Goal: Task Accomplishment & Management: Use online tool/utility

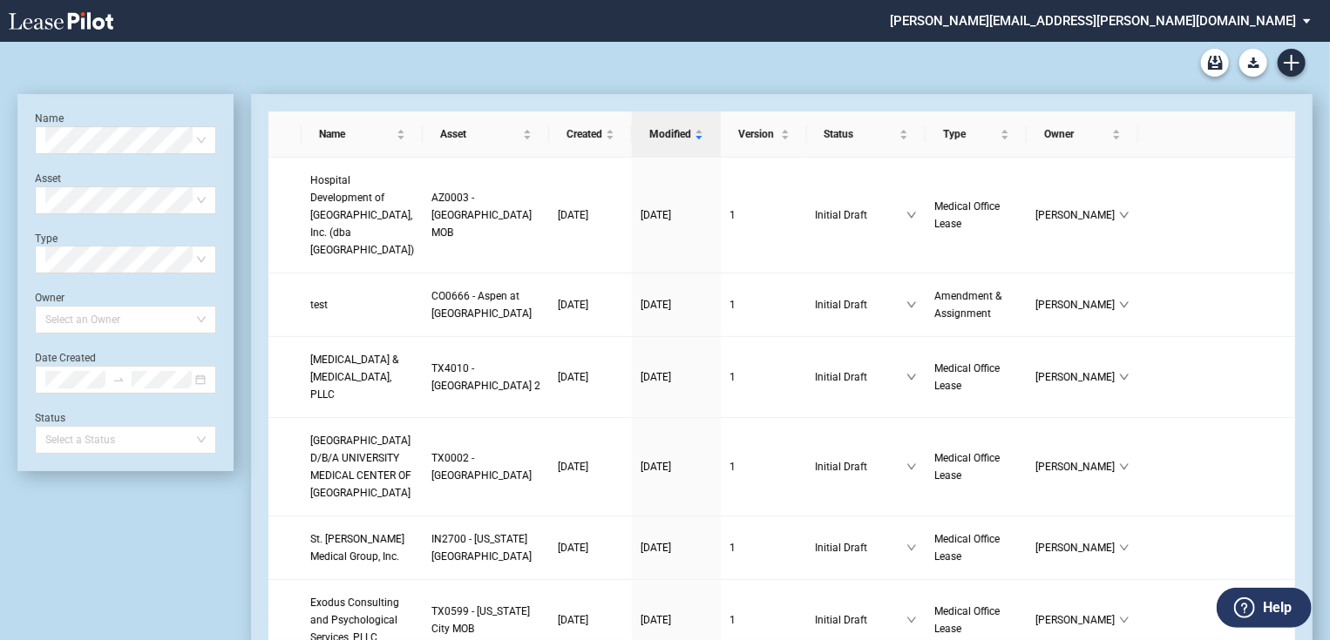
click at [149, 310] on div at bounding box center [117, 320] width 158 height 24
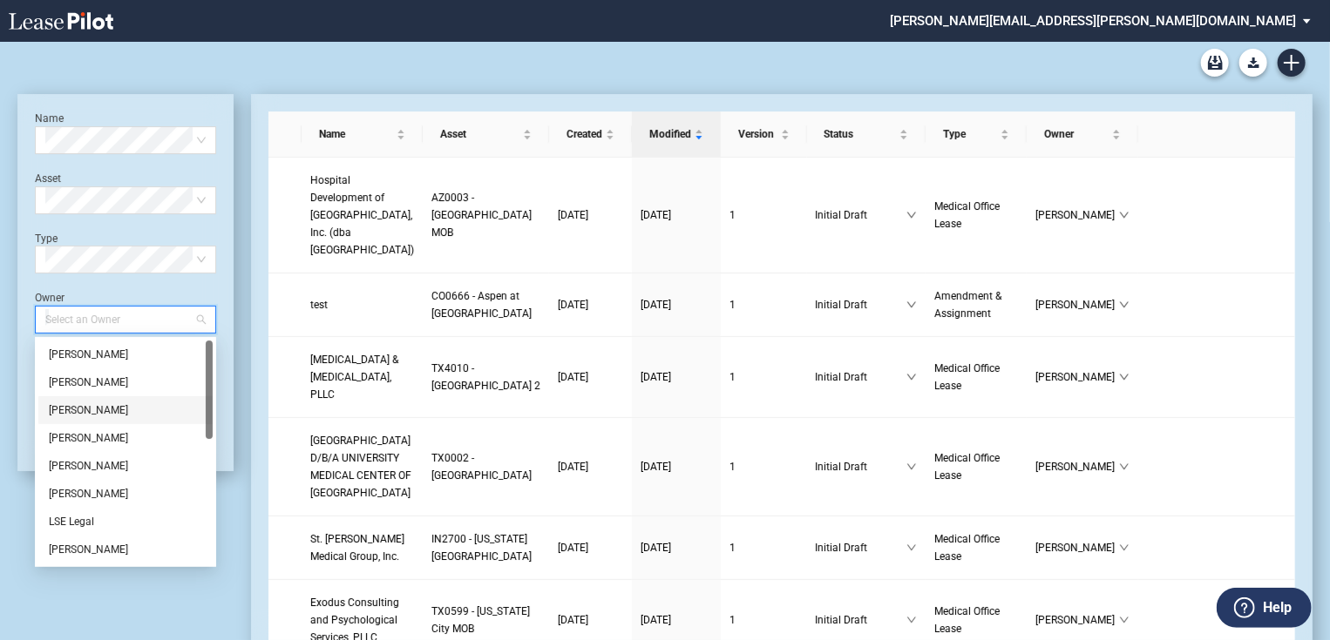
scroll to position [279, 0]
click at [112, 448] on div "[PERSON_NAME]" at bounding box center [125, 438] width 174 height 28
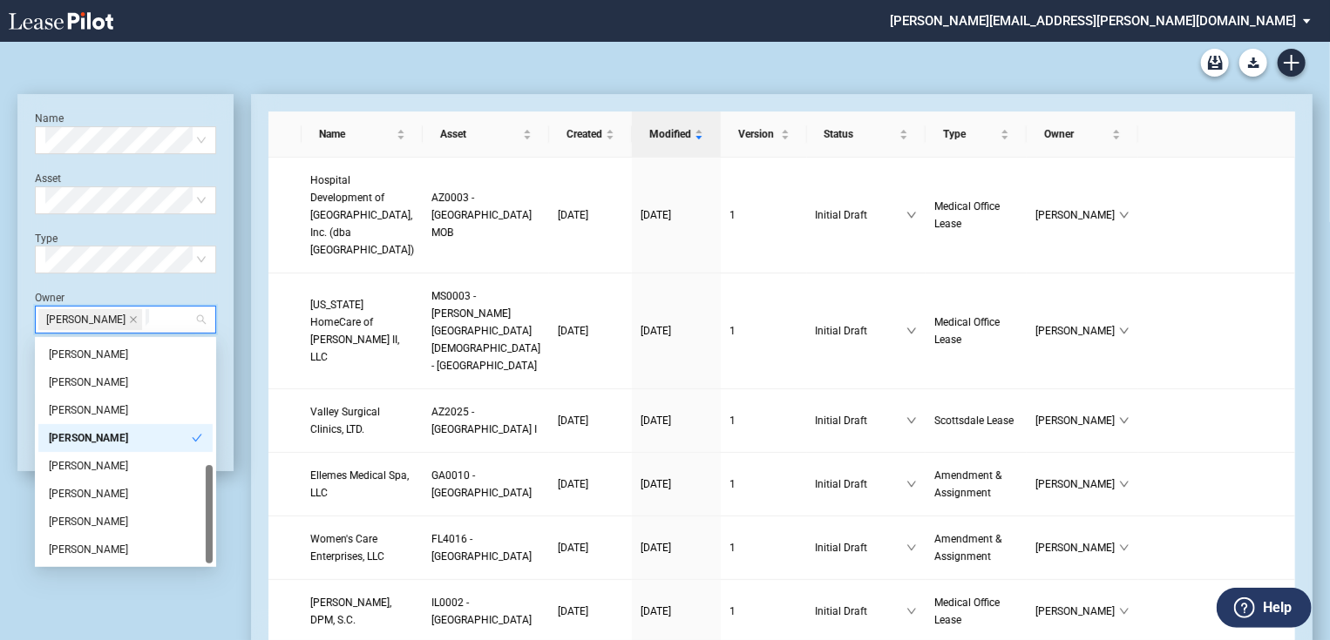
click at [95, 437] on div "[PERSON_NAME]" at bounding box center [120, 438] width 143 height 17
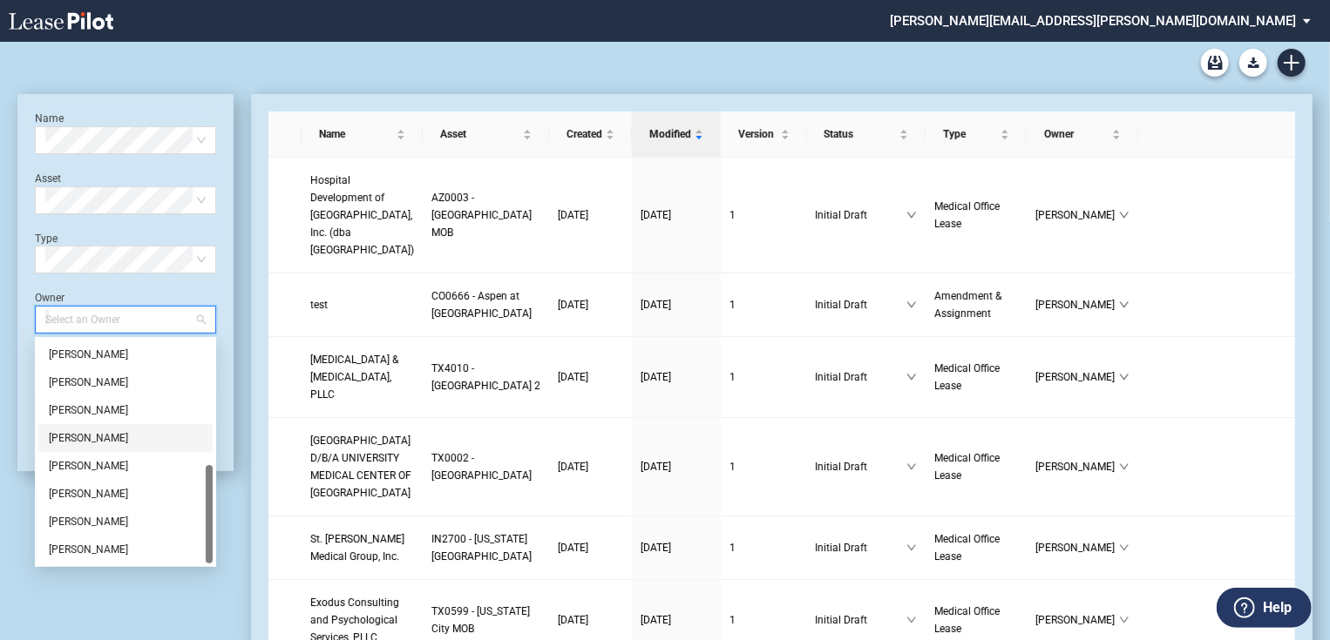
click at [113, 436] on div "[PERSON_NAME]" at bounding box center [125, 438] width 153 height 17
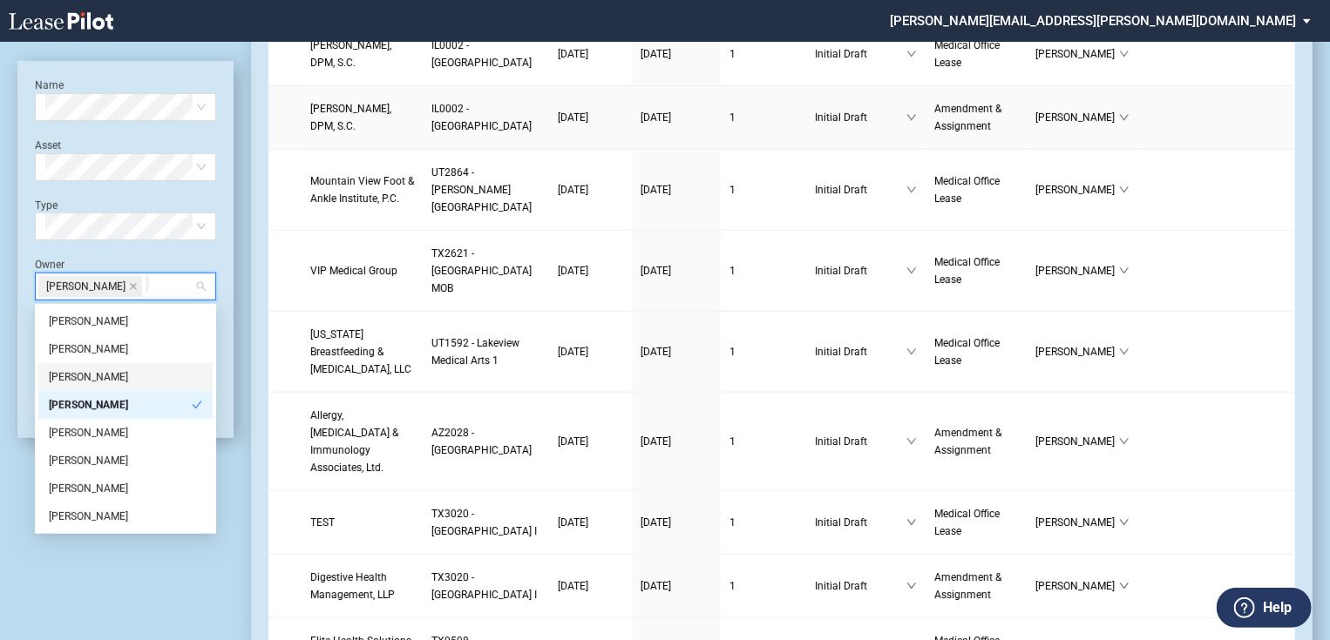
scroll to position [837, 0]
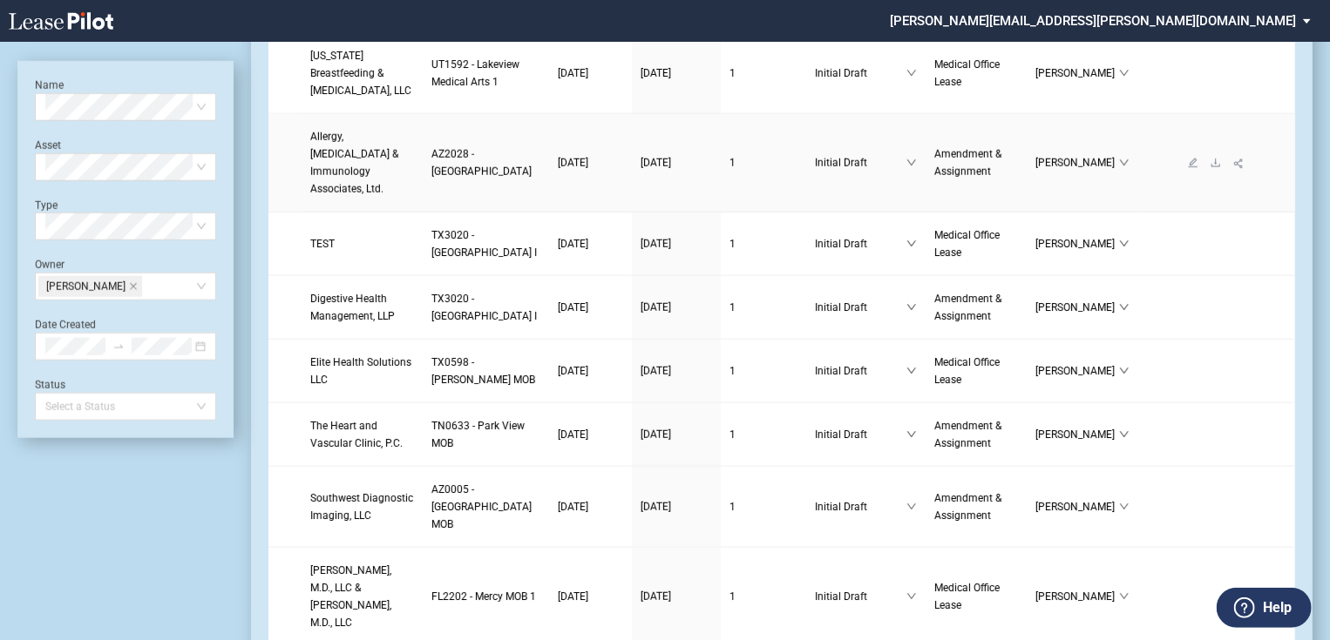
click at [374, 195] on span "Allergy, [MEDICAL_DATA] & Immunology Associates, Ltd." at bounding box center [354, 163] width 88 height 64
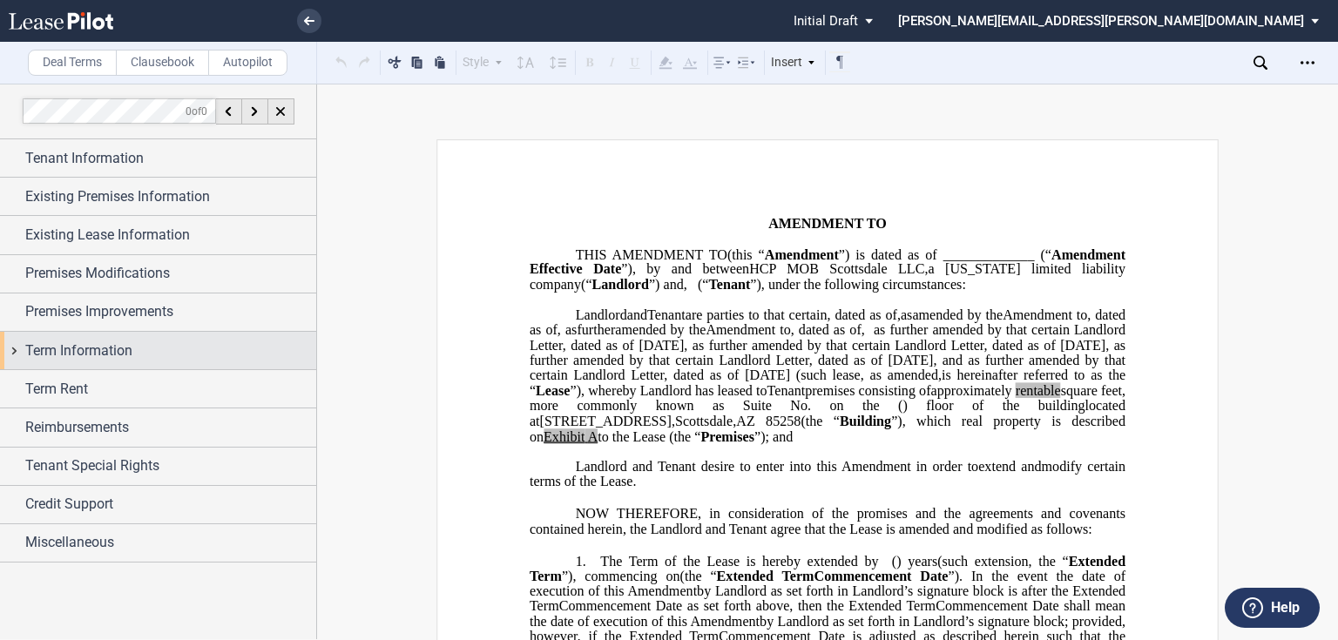
click at [178, 277] on div "Term Information" at bounding box center [158, 350] width 316 height 37
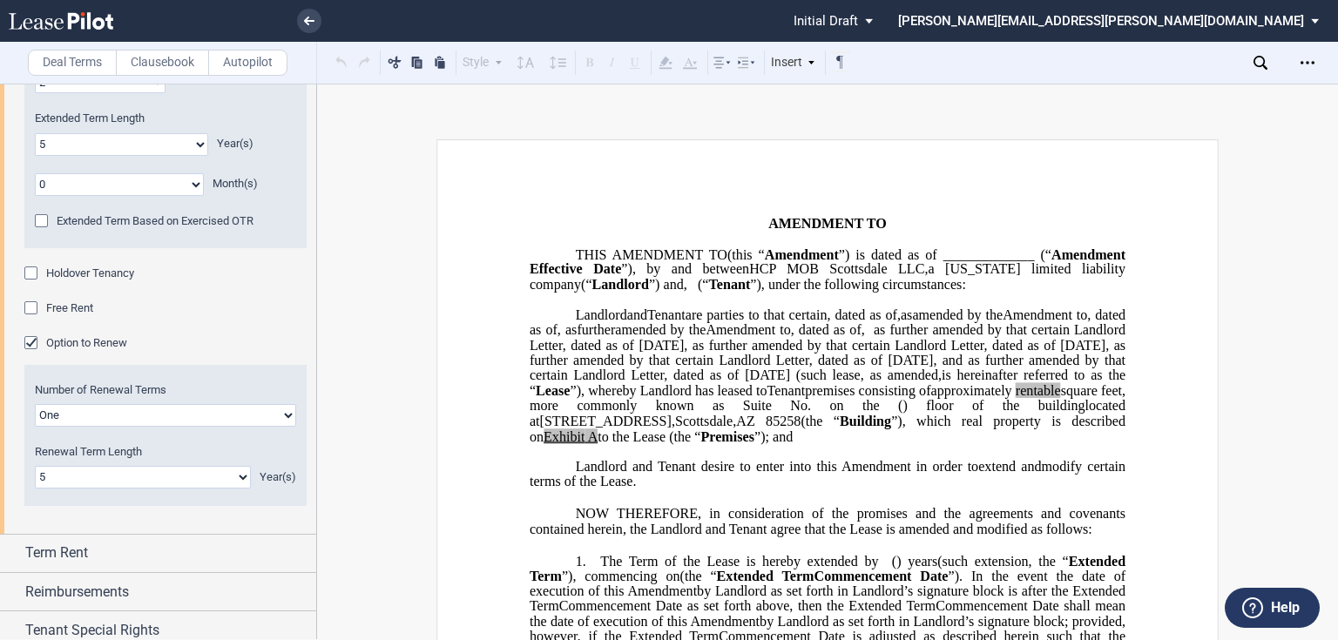
scroll to position [111, 0]
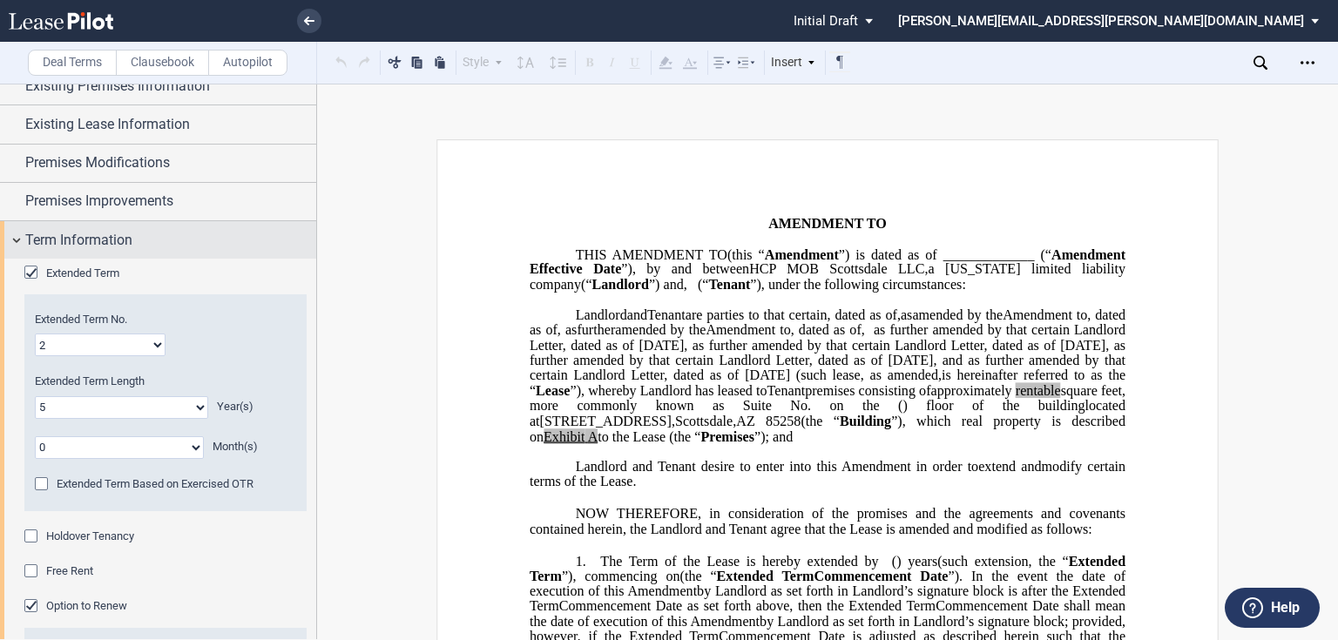
click at [147, 251] on div "Term Information" at bounding box center [158, 239] width 316 height 37
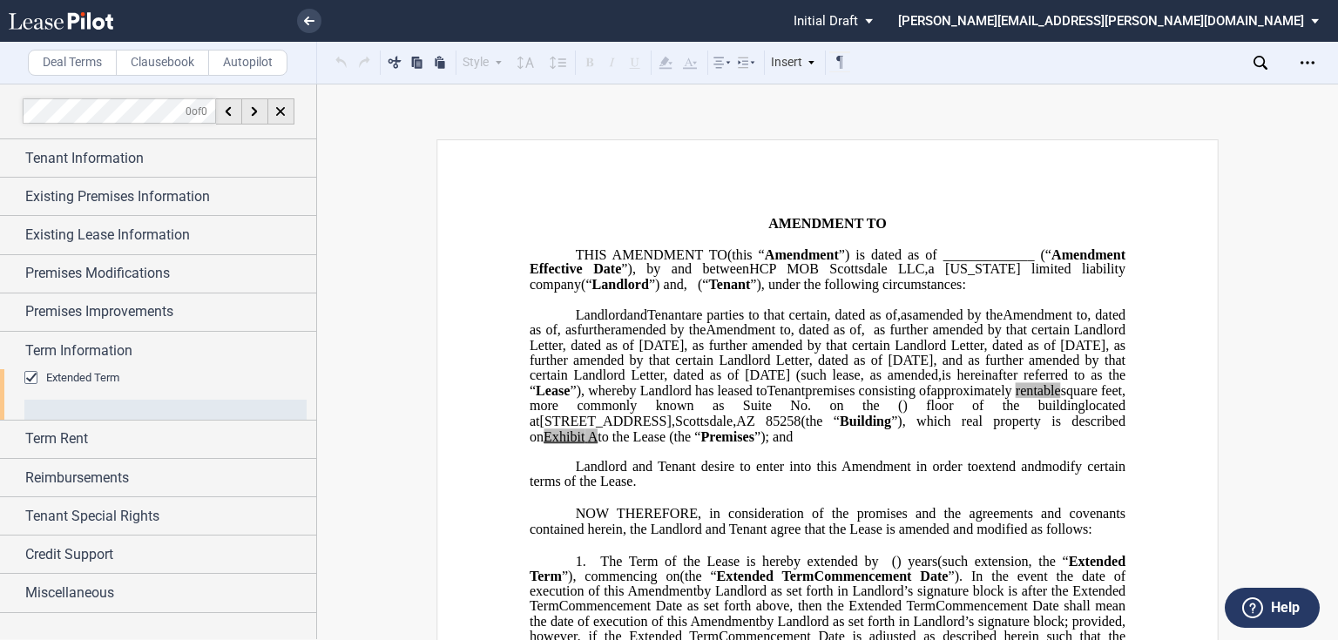
scroll to position [0, 0]
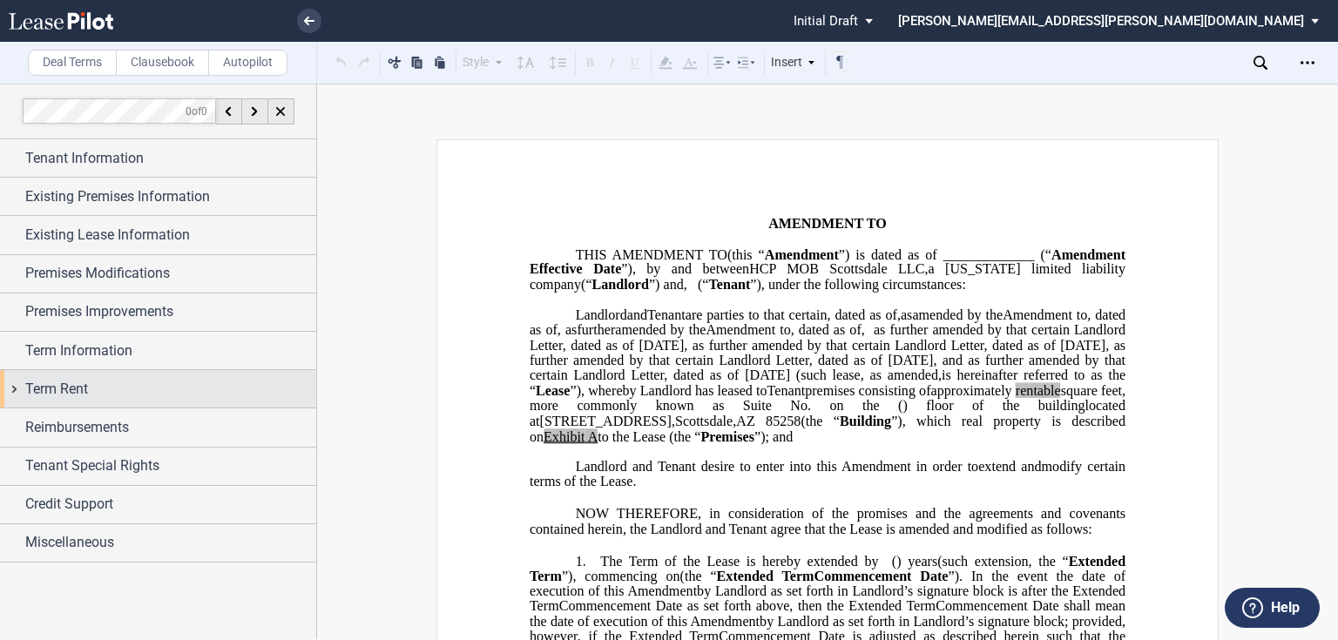
click at [125, 277] on div "Term Rent" at bounding box center [170, 389] width 291 height 21
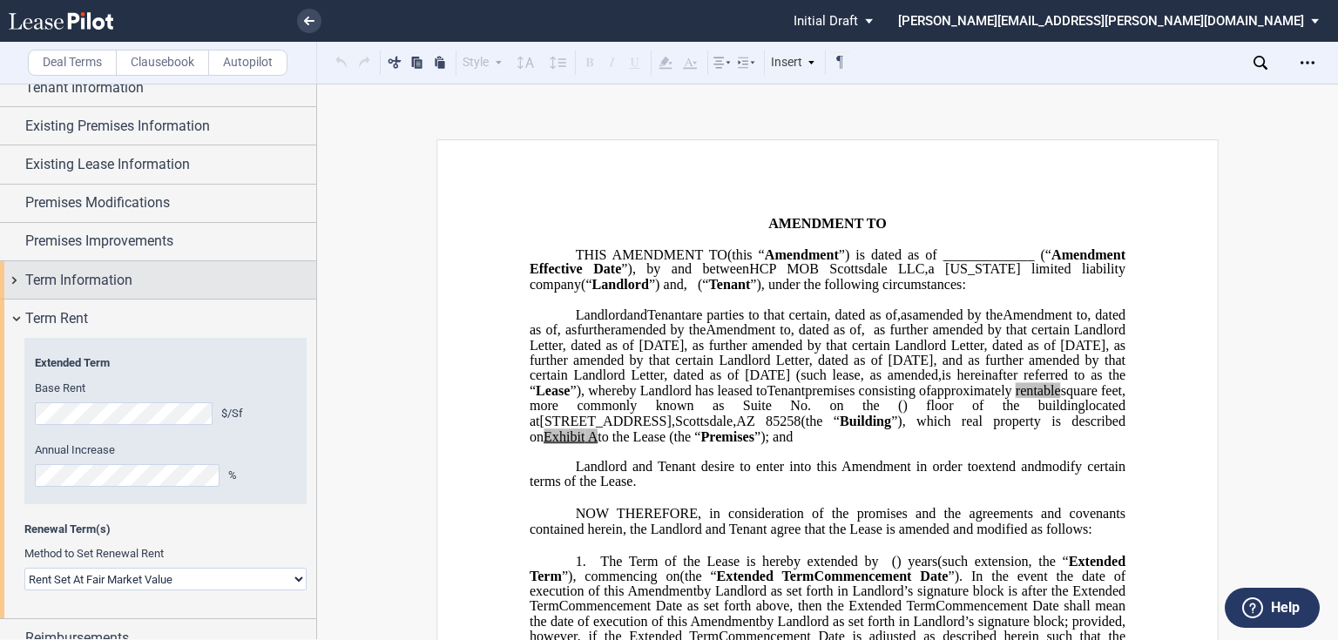
scroll to position [63, 0]
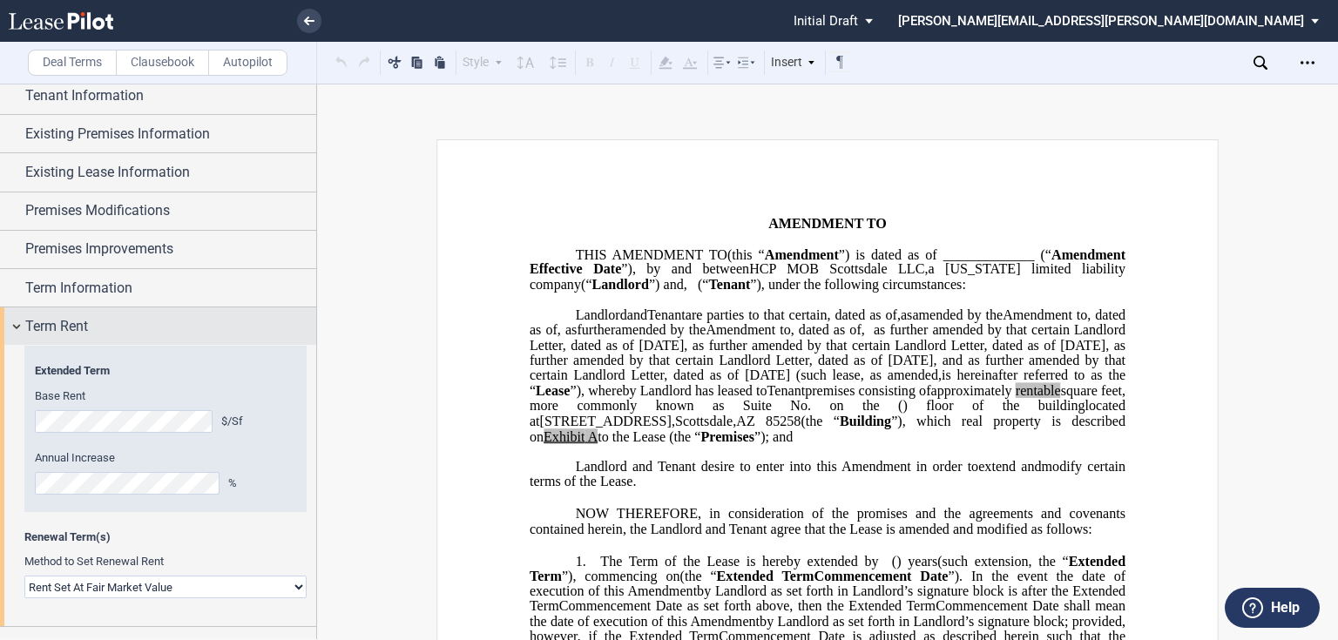
click at [126, 277] on div "Term Rent" at bounding box center [170, 326] width 291 height 21
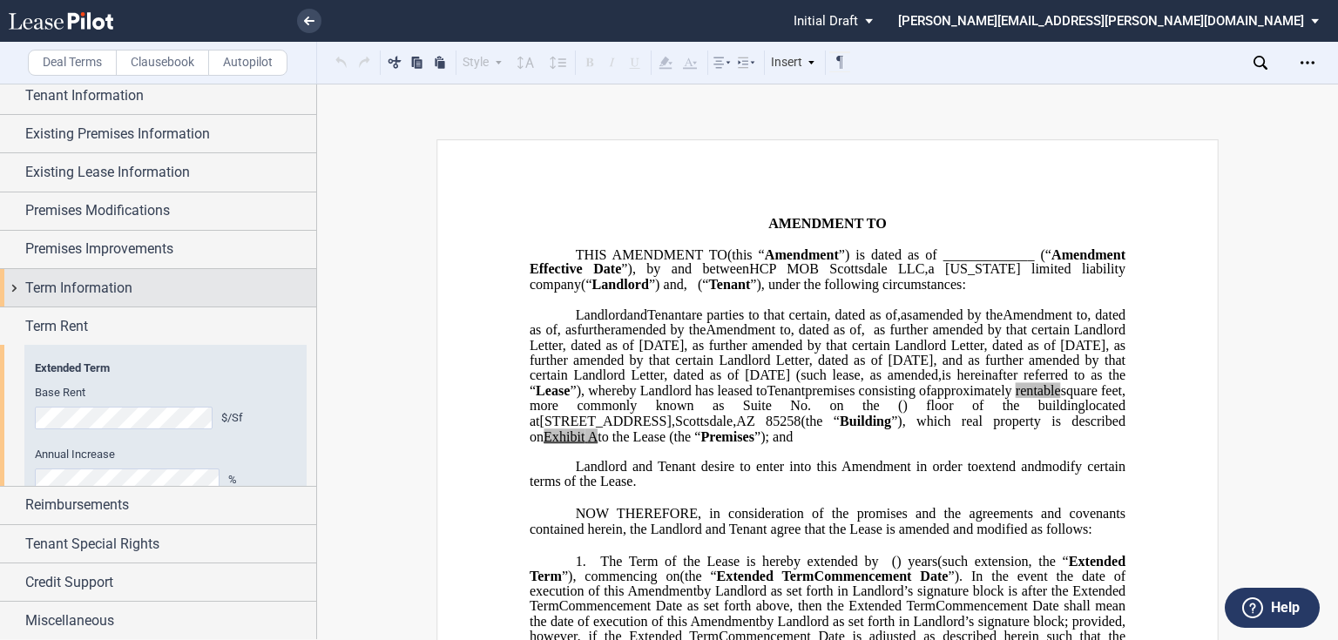
scroll to position [0, 0]
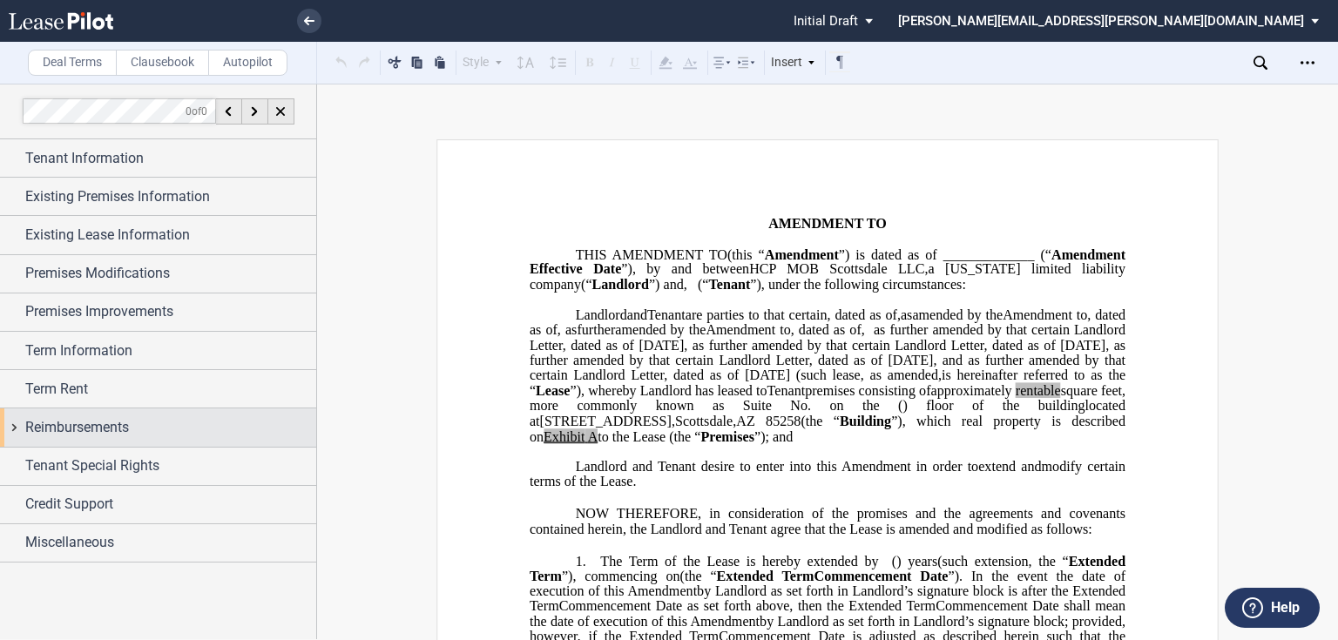
click at [129, 277] on span "Reimbursements" at bounding box center [77, 427] width 104 height 21
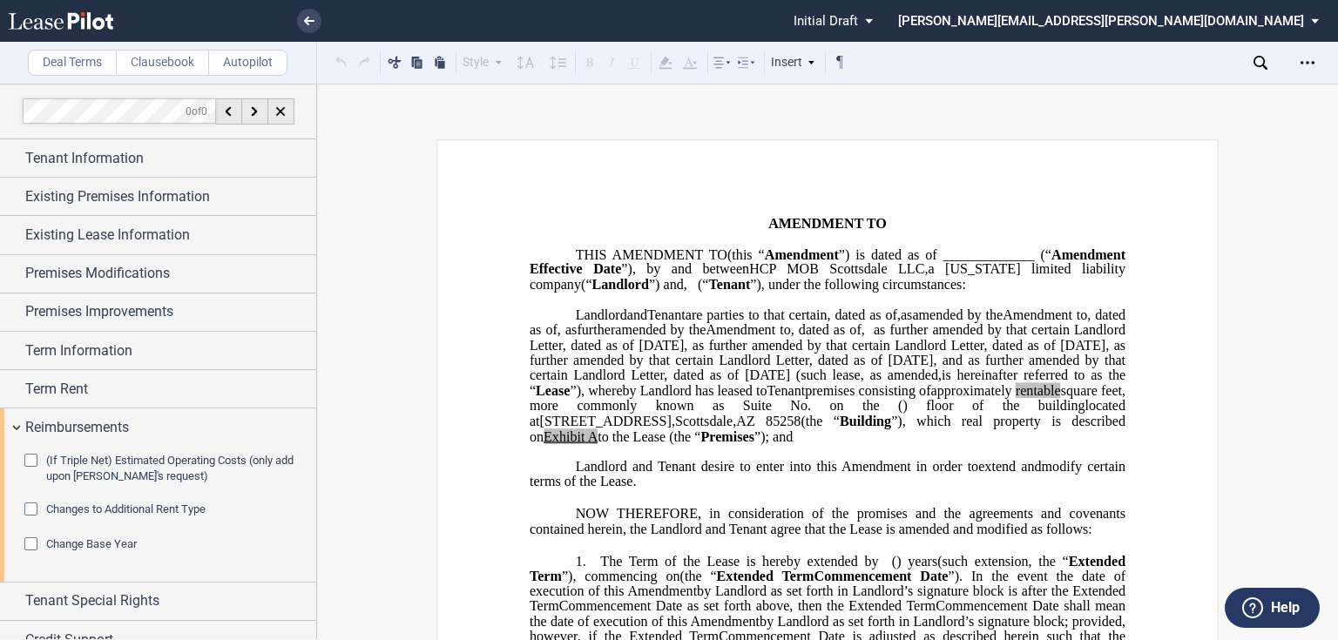
click at [24, 277] on div "Change Base Year" at bounding box center [32, 546] width 17 height 17
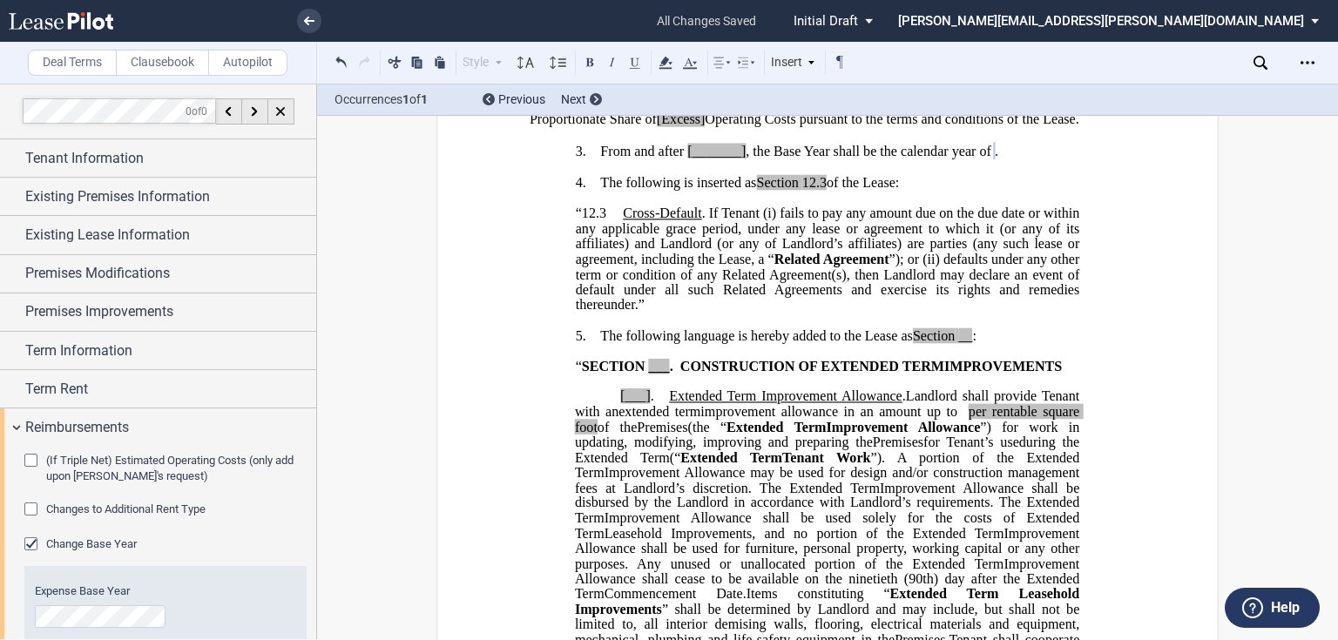
scroll to position [670, 0]
